Goal: Task Accomplishment & Management: Complete application form

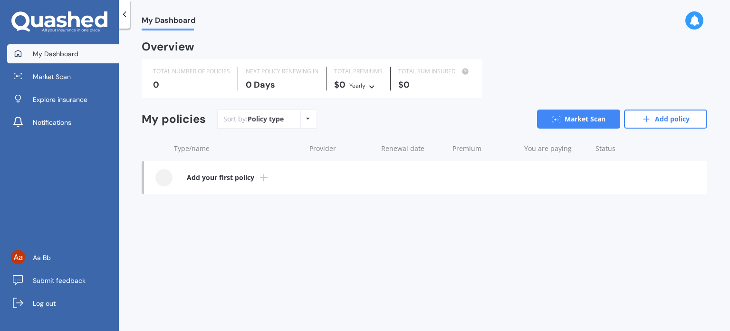
click at [214, 179] on b "Add your first policy" at bounding box center [221, 178] width 68 height 10
